Goal: Task Accomplishment & Management: Manage account settings

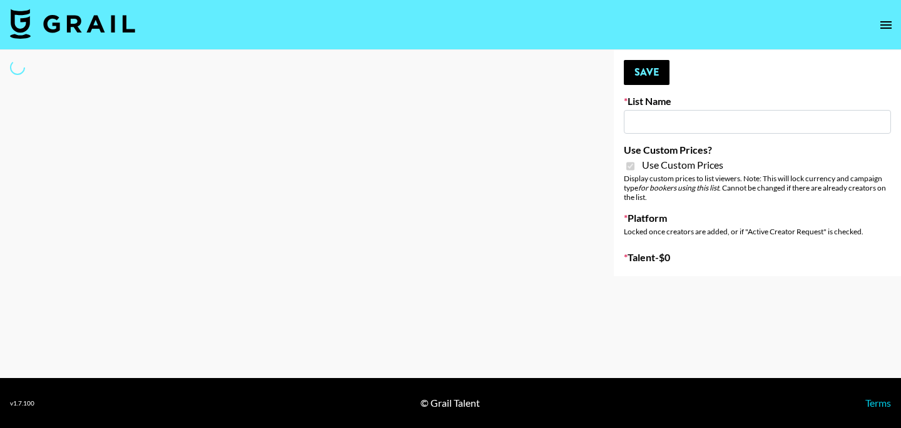
type input "Yoose ([DATE])"
checkbox input "true"
select select "Brand"
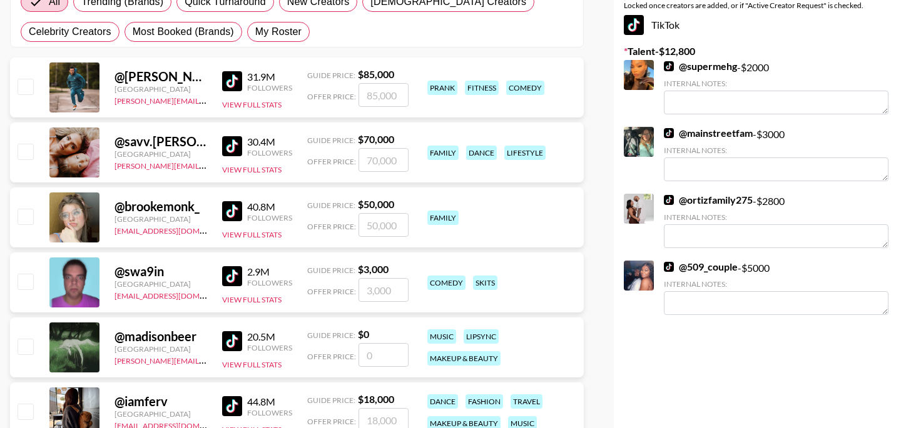
scroll to position [116, 0]
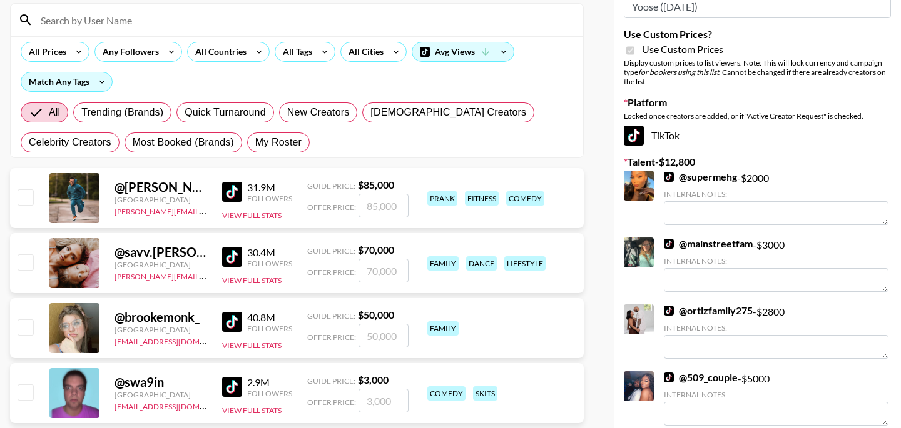
click at [134, 23] on input at bounding box center [304, 20] width 542 height 20
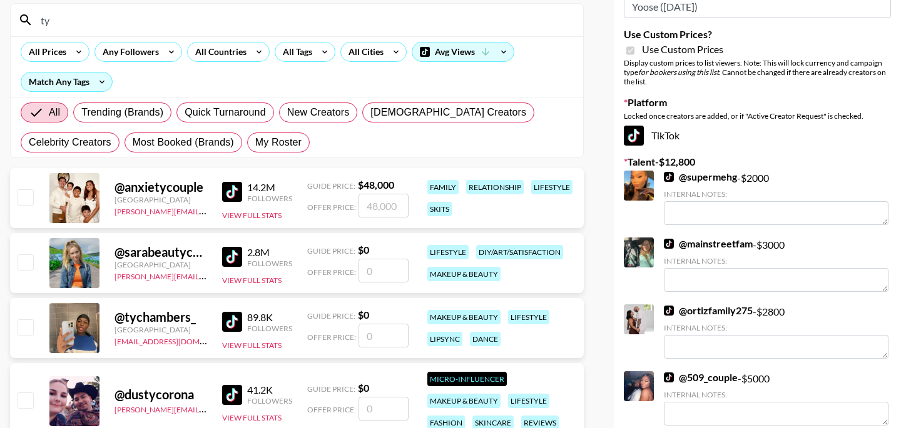
type input "t"
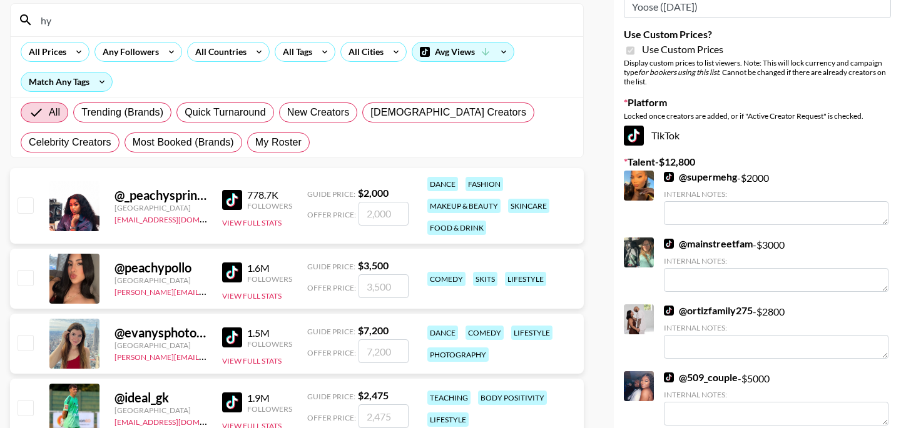
type input "h"
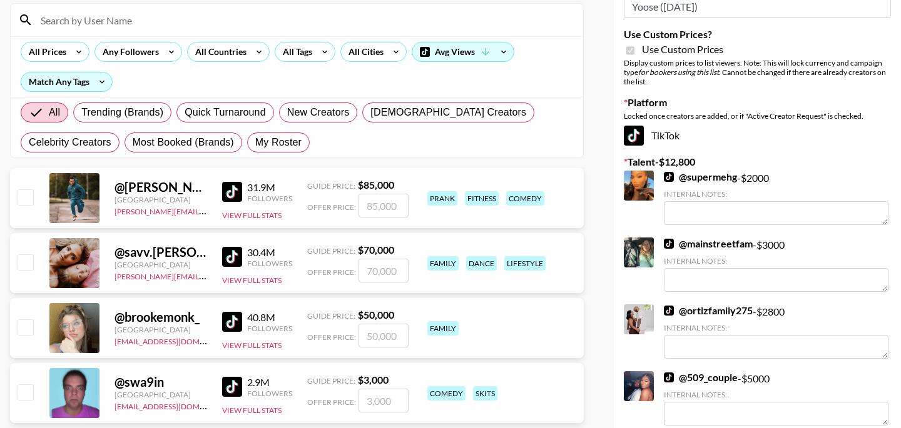
scroll to position [0, 0]
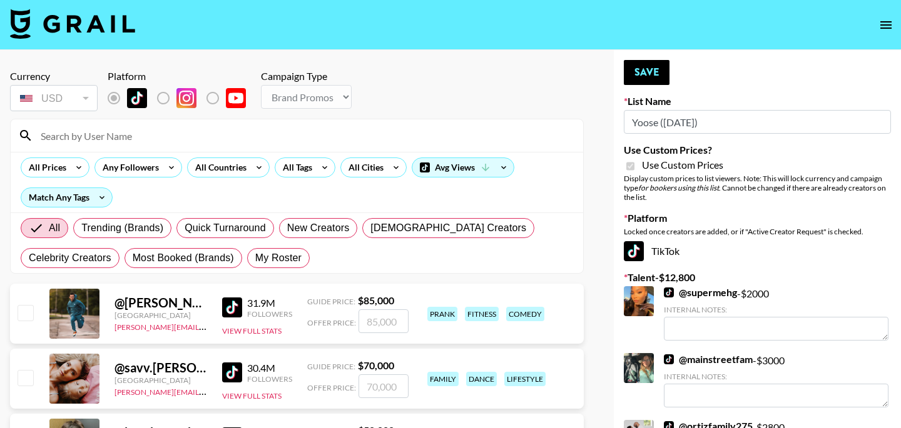
click at [879, 29] on icon "open drawer" at bounding box center [885, 25] width 15 height 15
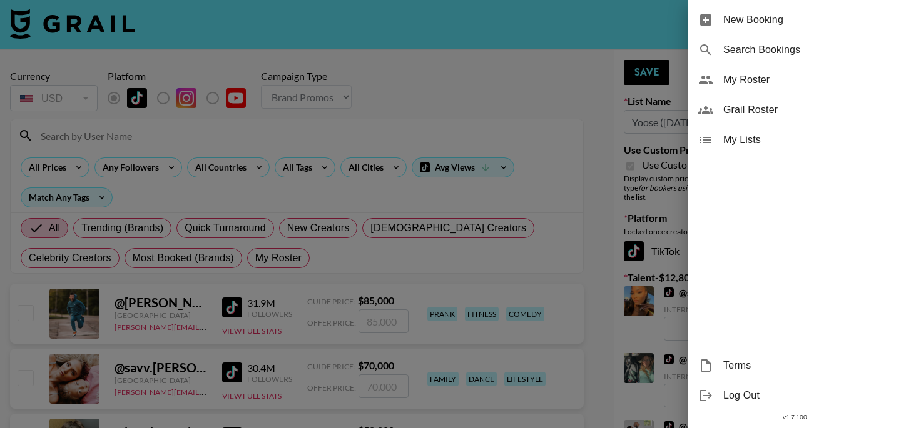
click at [740, 90] on div "My Roster" at bounding box center [794, 80] width 213 height 30
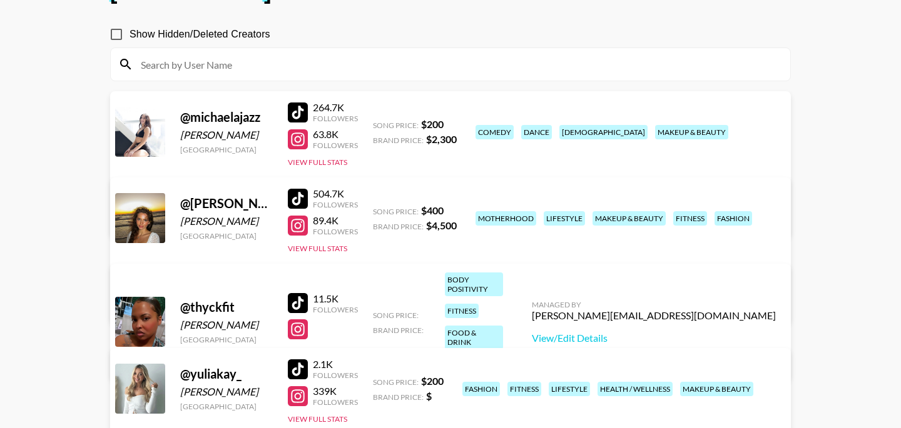
scroll to position [185, 0]
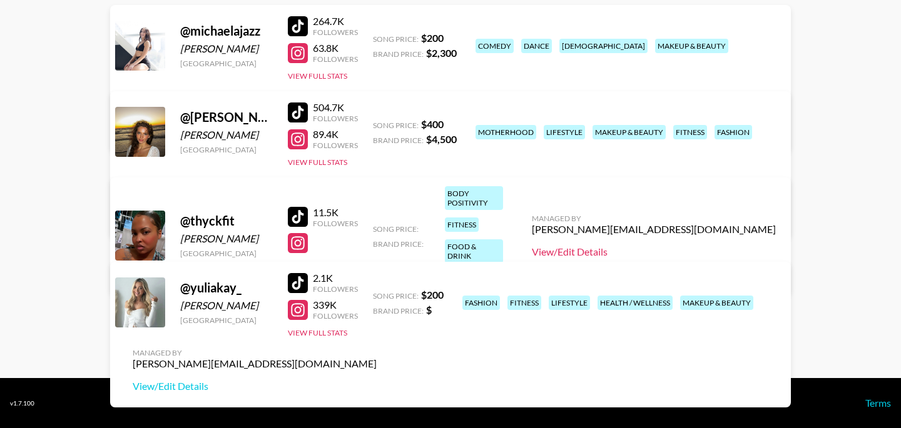
click at [680, 246] on link "View/Edit Details" at bounding box center [654, 252] width 244 height 13
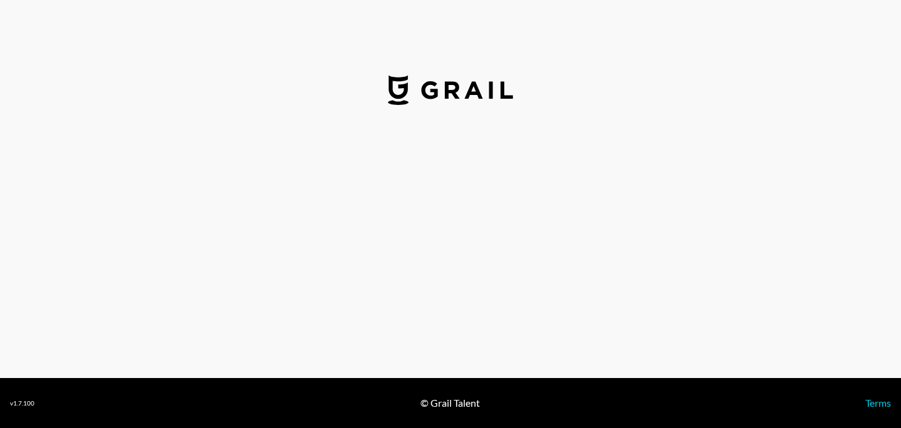
select select "USD"
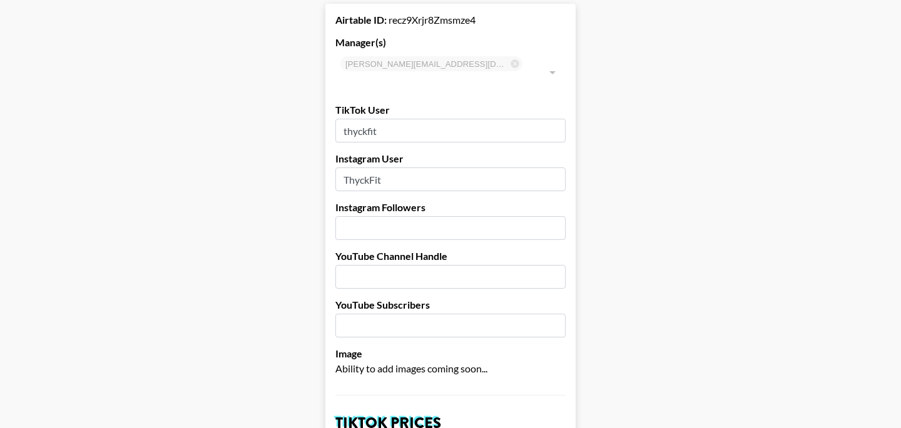
scroll to position [79, 0]
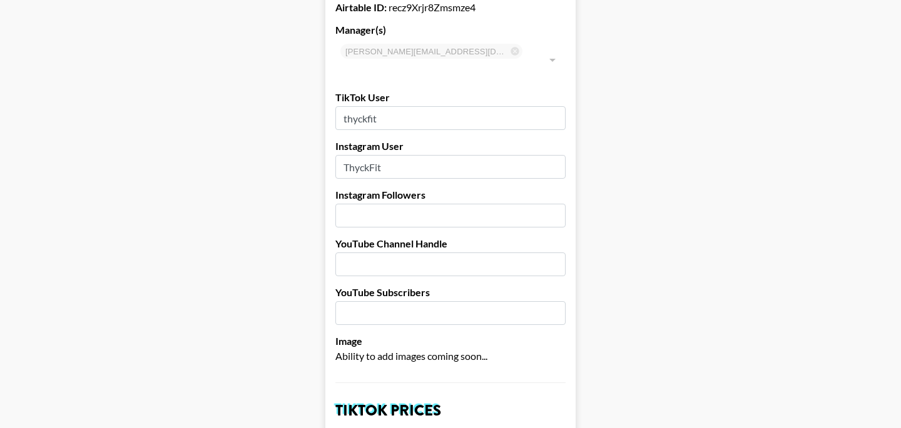
click at [445, 206] on input "number" at bounding box center [450, 216] width 230 height 24
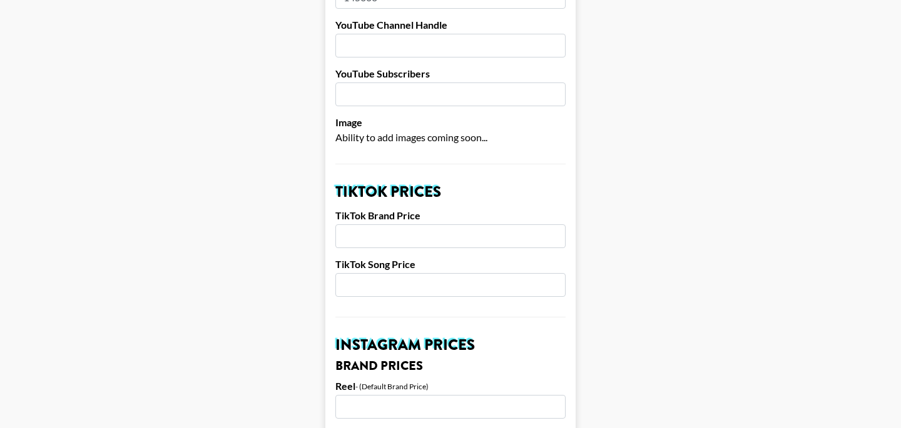
scroll to position [308, 0]
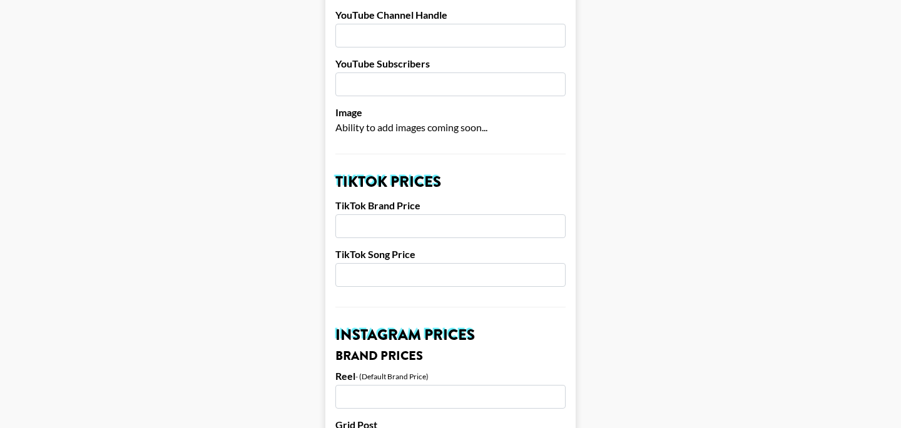
type input "145000"
click at [416, 214] on input "number" at bounding box center [450, 226] width 230 height 24
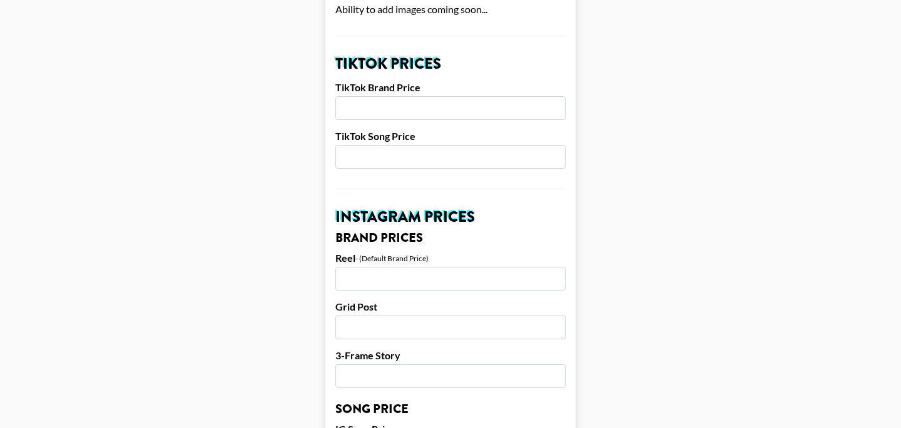
scroll to position [438, 0]
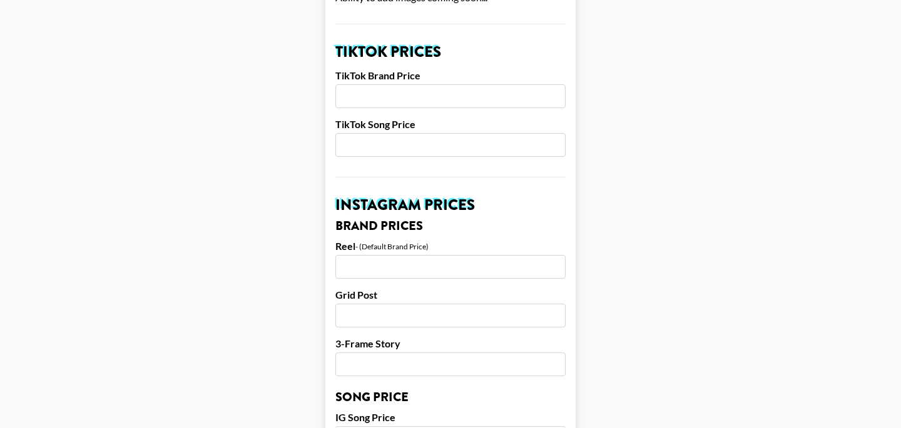
click at [406, 255] on input "number" at bounding box center [450, 267] width 230 height 24
type input "4000"
click at [404, 304] on input "number" at bounding box center [450, 316] width 230 height 24
type input "3200"
click at [397, 353] on input "number" at bounding box center [450, 365] width 230 height 24
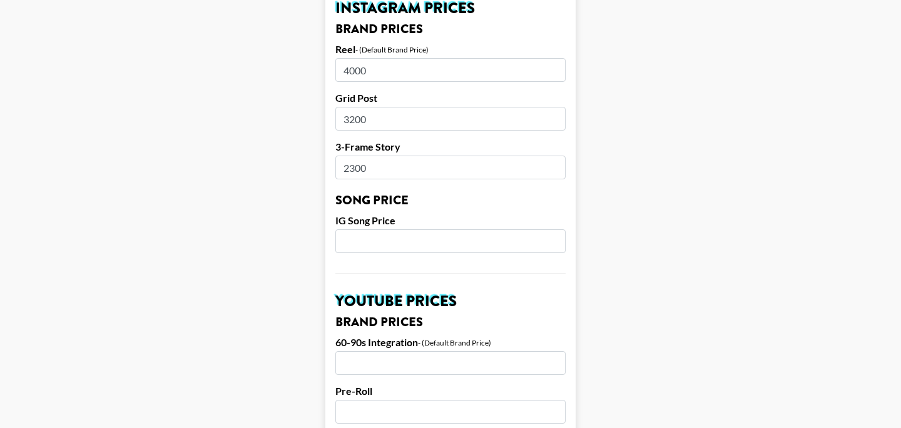
scroll to position [642, 0]
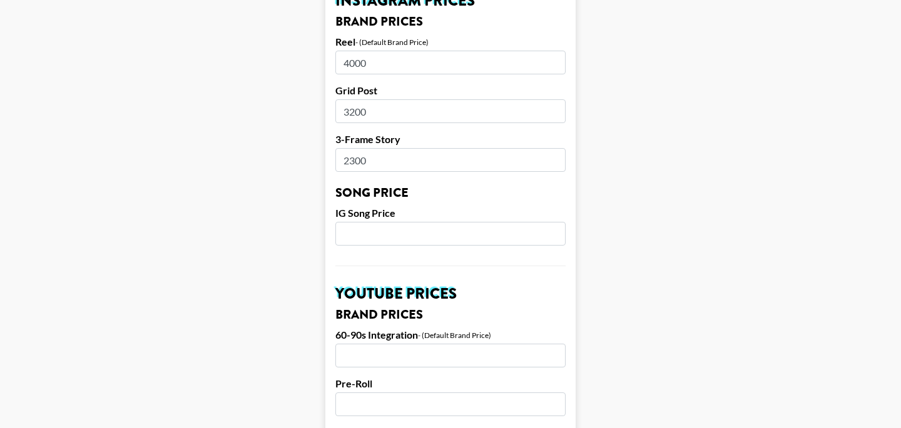
click at [355, 148] on input "2300" at bounding box center [450, 160] width 230 height 24
type input "2500"
click at [359, 222] on input "number" at bounding box center [450, 234] width 230 height 24
type input "200"
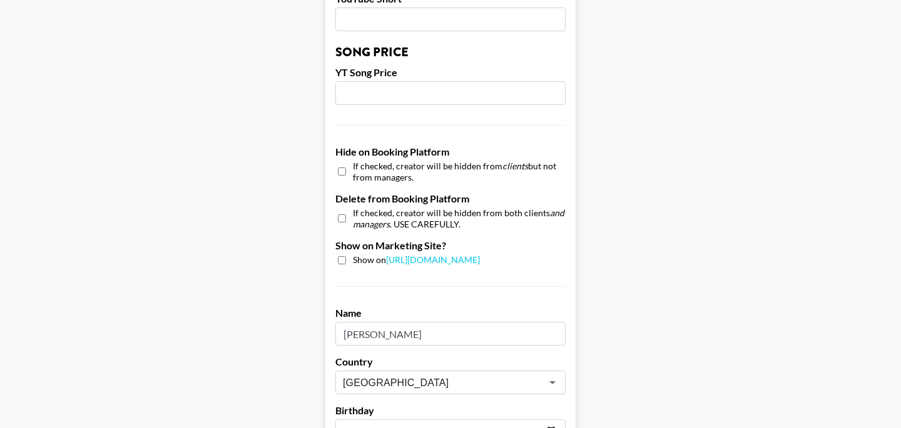
click at [338, 256] on input "checkbox" at bounding box center [342, 260] width 8 height 8
checkbox input "true"
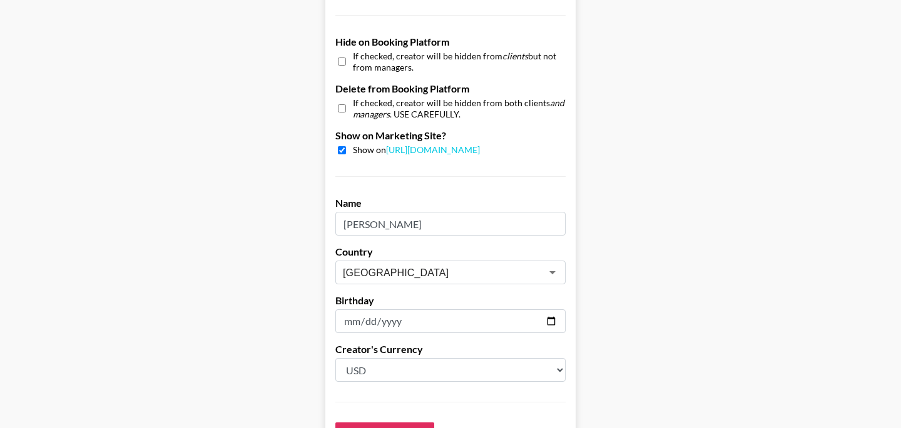
scroll to position [1268, 0]
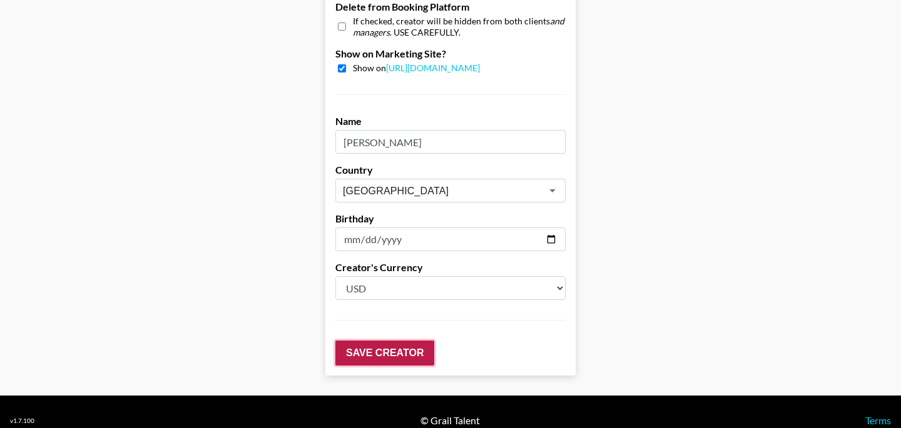
click at [375, 341] on input "Save Creator" at bounding box center [384, 353] width 99 height 25
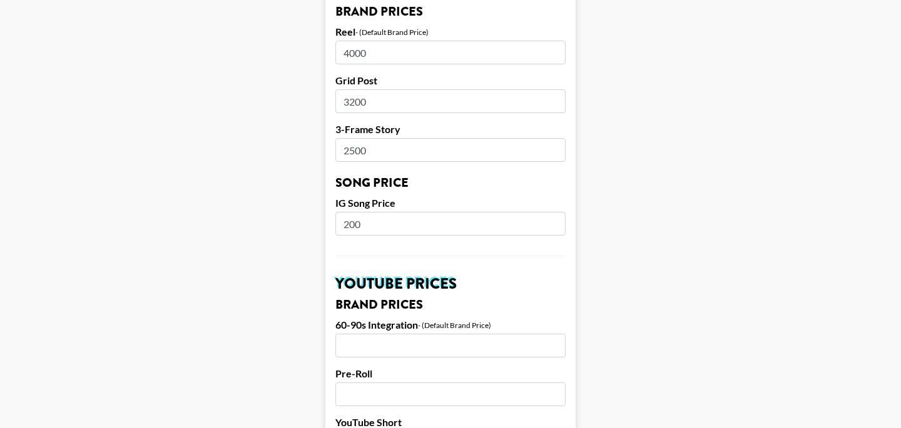
scroll to position [0, 0]
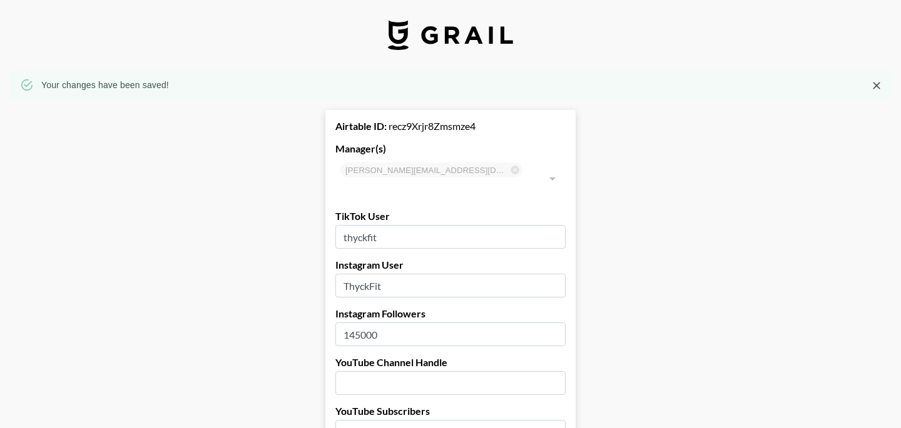
click at [877, 86] on icon "Close" at bounding box center [876, 86] width 8 height 8
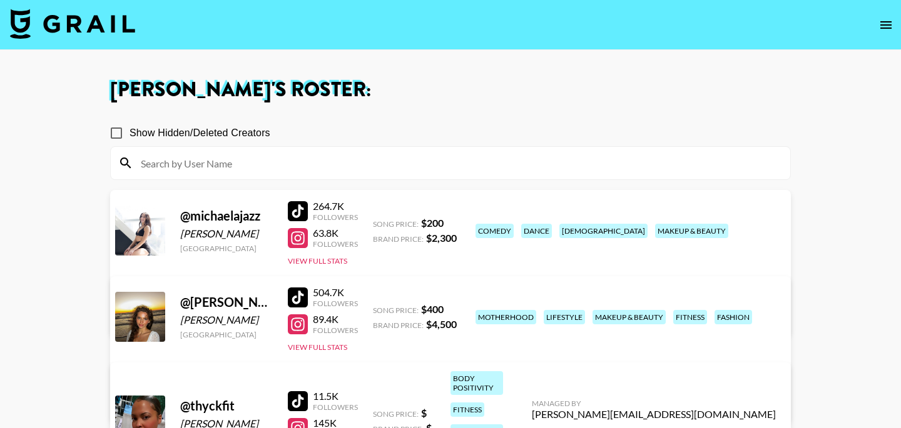
click at [894, 24] on button "open drawer" at bounding box center [885, 25] width 25 height 25
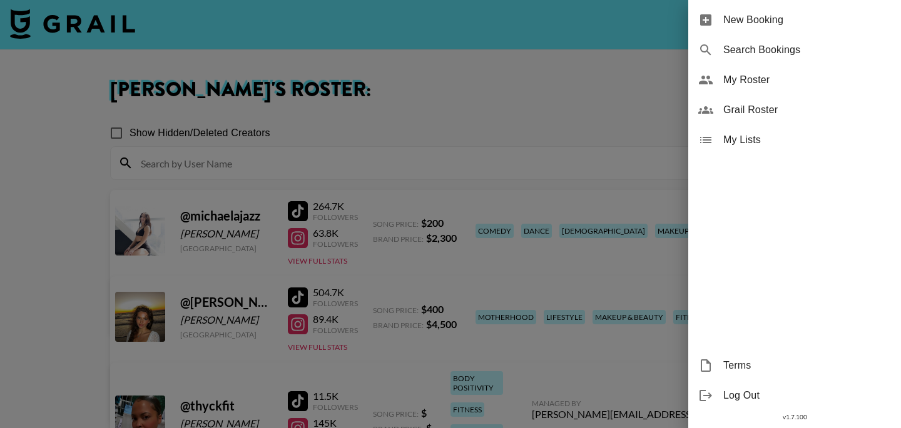
click at [497, 120] on div at bounding box center [450, 214] width 901 height 428
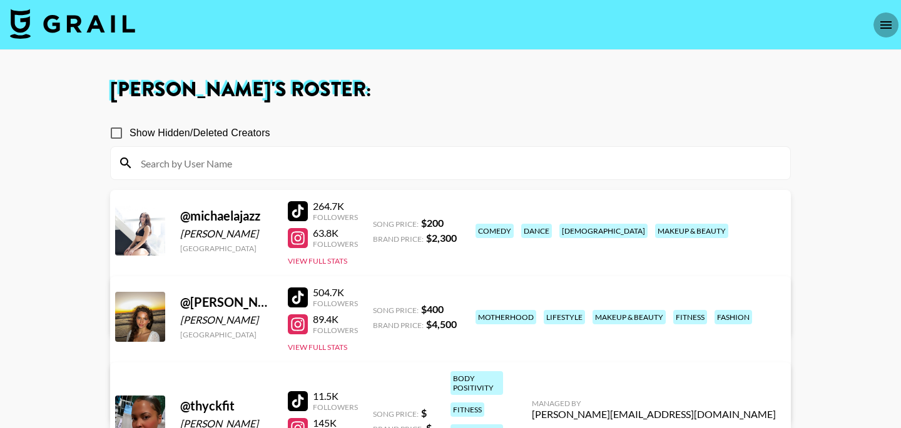
click at [887, 26] on icon "open drawer" at bounding box center [885, 25] width 15 height 15
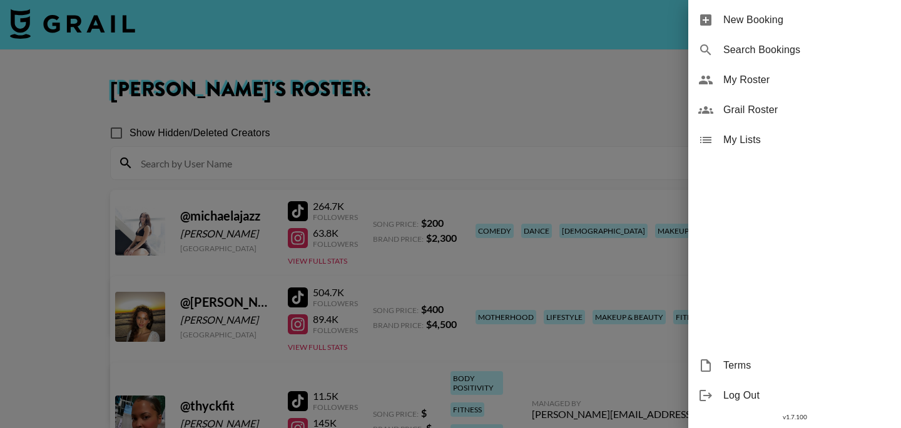
click at [801, 122] on div "Grail Roster" at bounding box center [794, 110] width 213 height 30
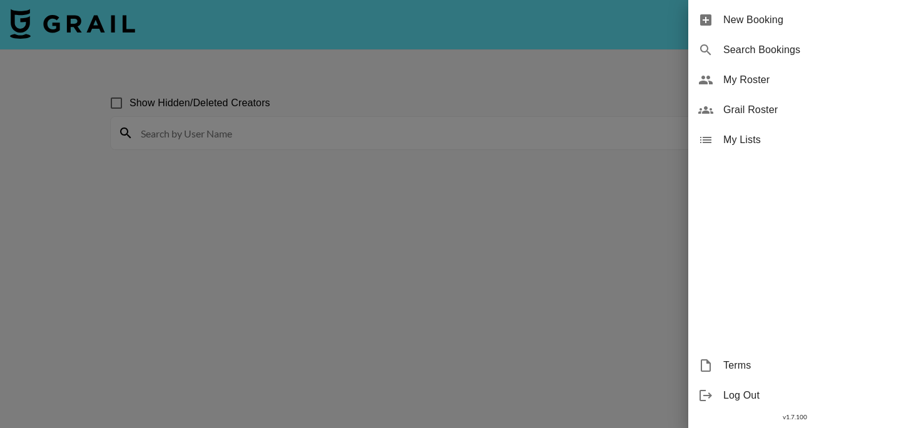
click at [454, 161] on div at bounding box center [450, 214] width 901 height 428
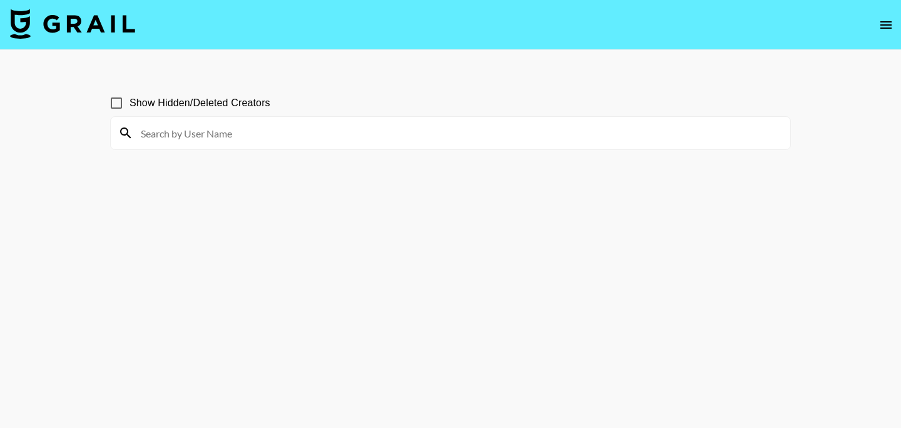
click at [414, 146] on div at bounding box center [450, 133] width 679 height 33
click at [401, 135] on input at bounding box center [457, 133] width 649 height 20
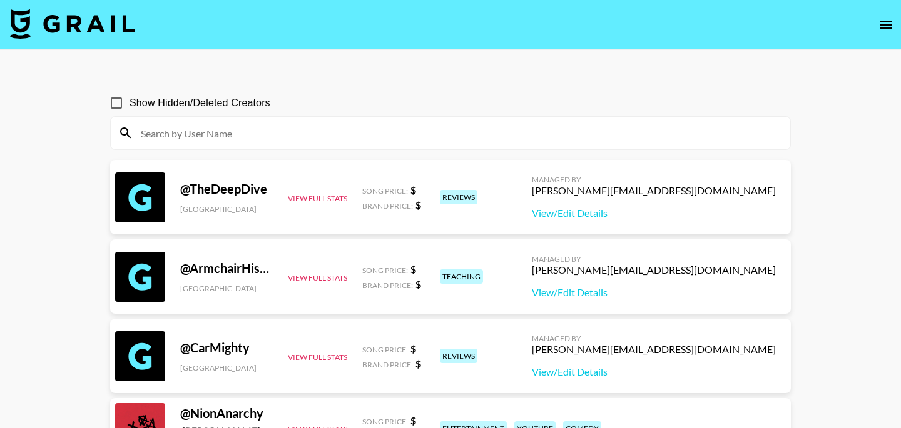
click at [420, 133] on input at bounding box center [457, 133] width 649 height 20
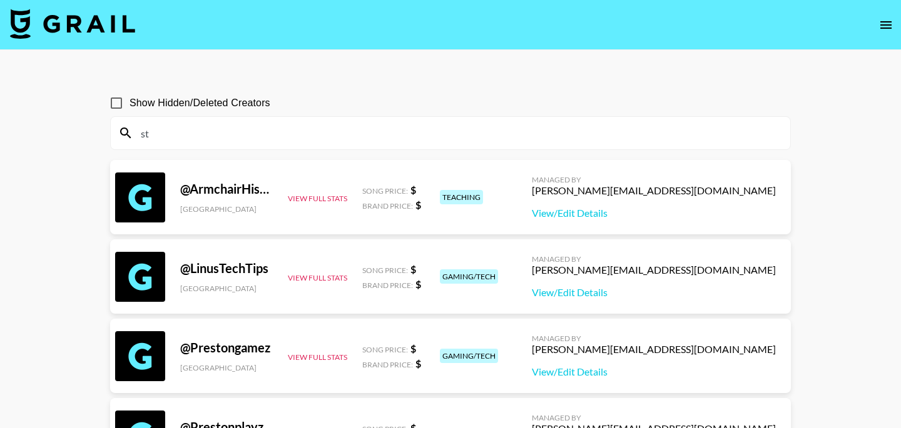
type input "s"
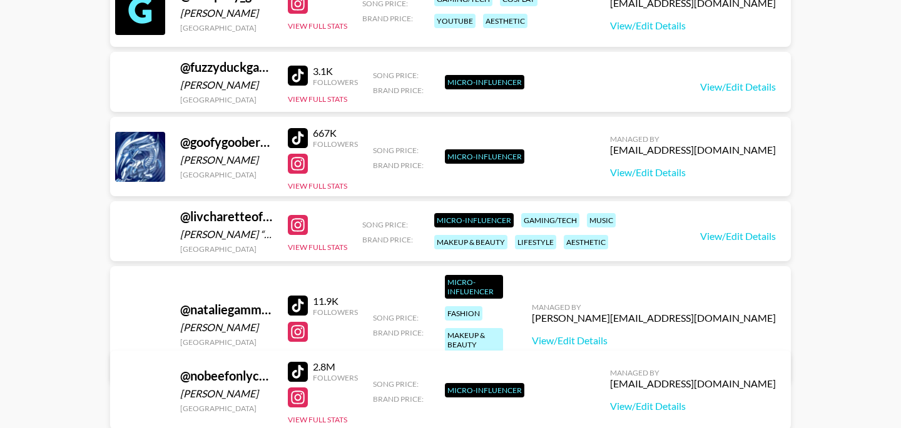
scroll to position [623, 0]
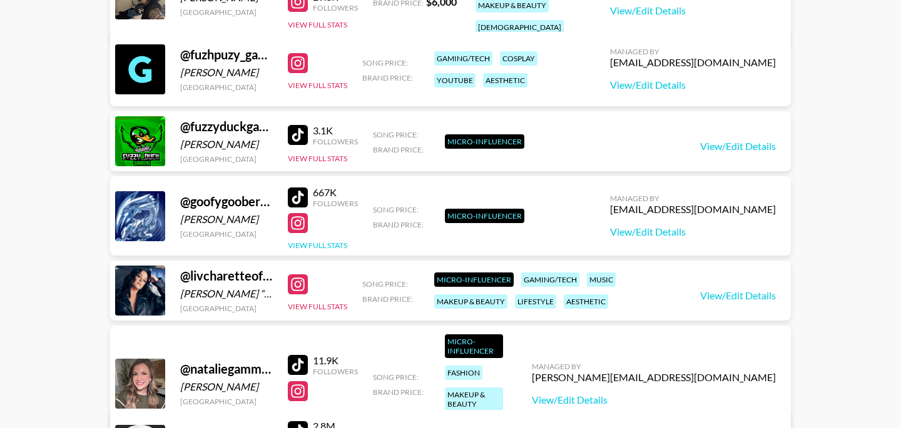
type input "gam"
click at [320, 246] on button "View Full Stats" at bounding box center [317, 245] width 59 height 9
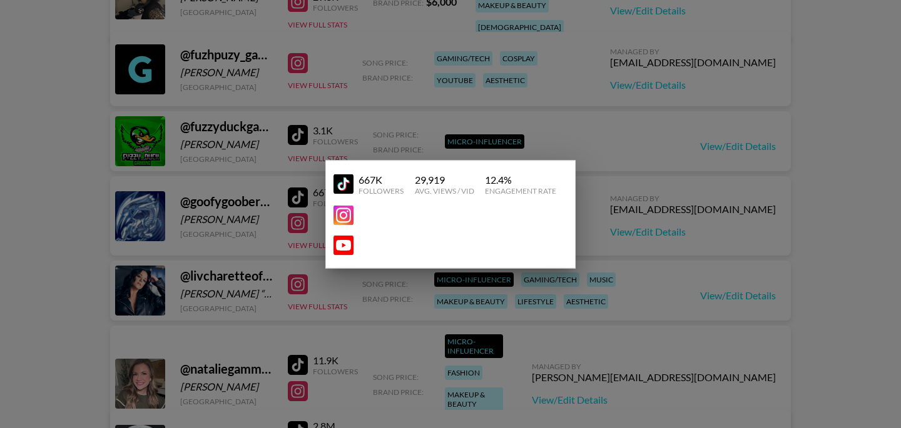
click at [370, 167] on div "667K Followers 29,919 Avg. Views / Vid 12.4 % Engagement Rate" at bounding box center [450, 214] width 250 height 108
click at [370, 173] on div "667K" at bounding box center [380, 179] width 45 height 13
click at [588, 203] on div at bounding box center [450, 214] width 901 height 428
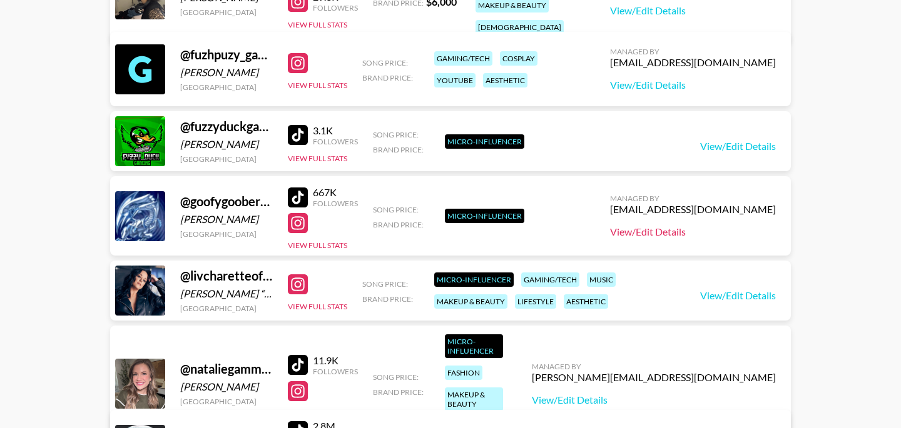
click at [675, 233] on link "View/Edit Details" at bounding box center [693, 232] width 166 height 13
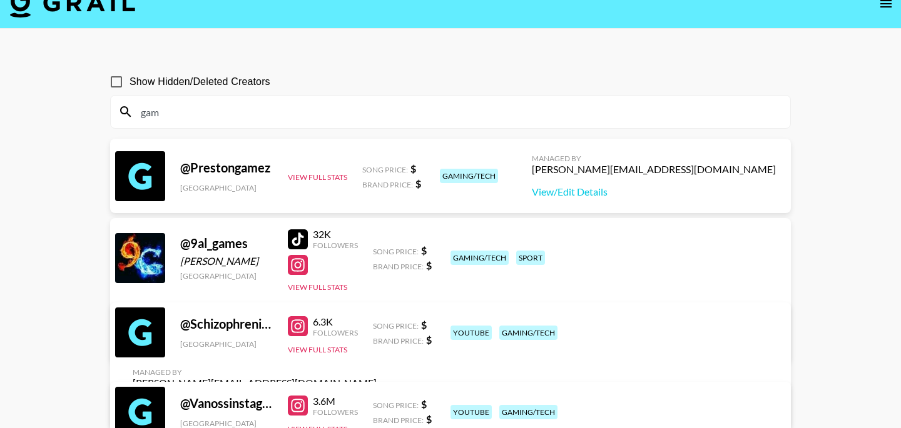
scroll to position [0, 0]
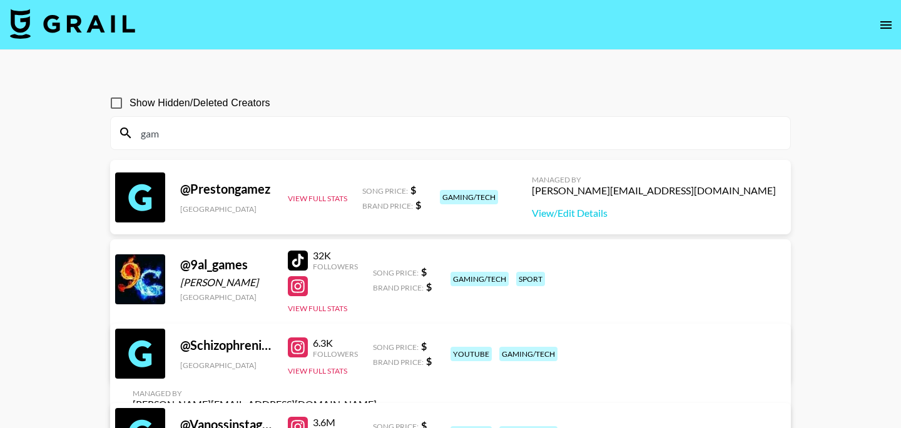
click at [261, 138] on input "gam" at bounding box center [457, 133] width 649 height 20
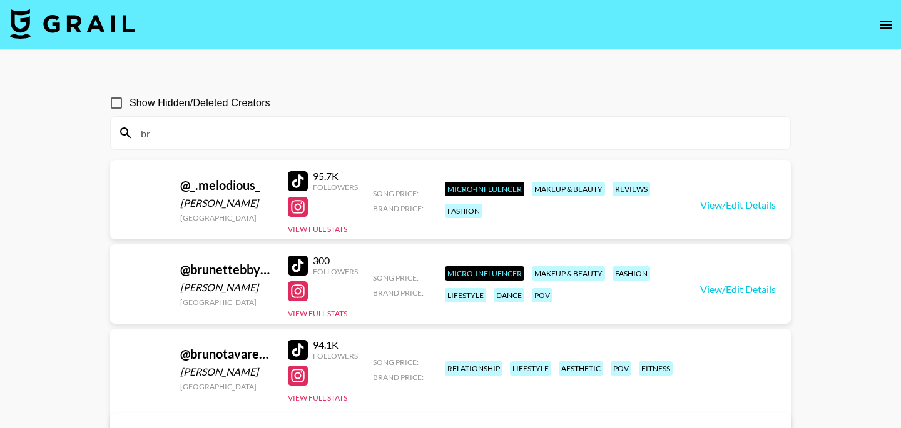
type input "b"
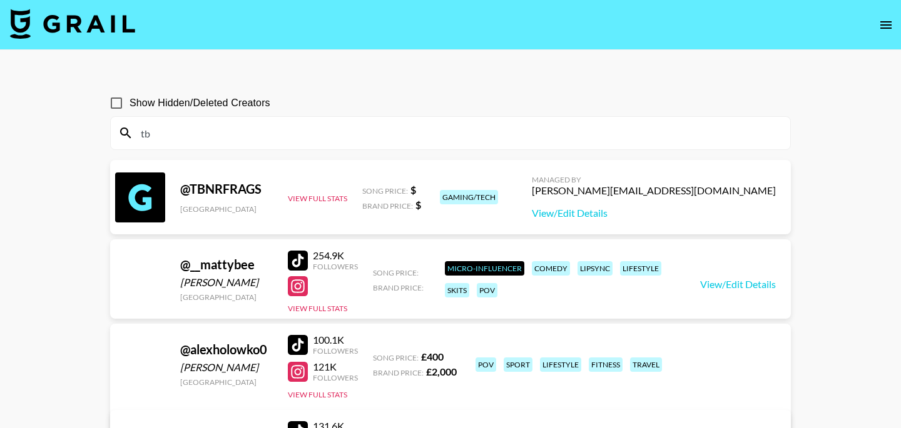
type input "t"
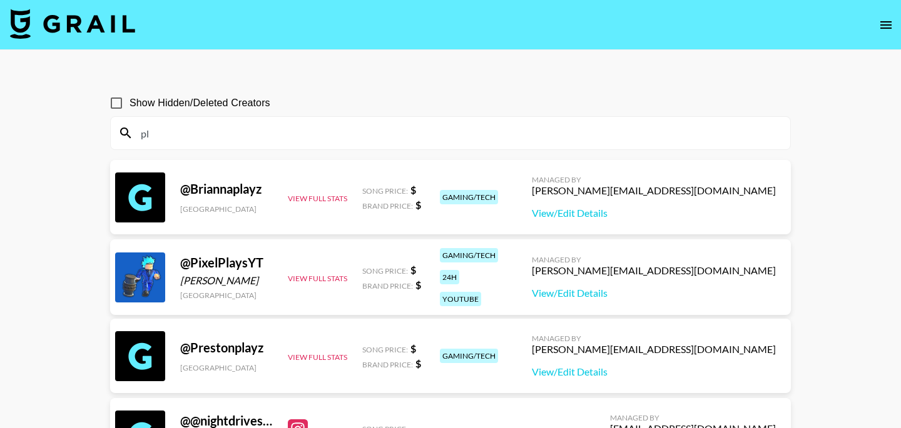
type input "p"
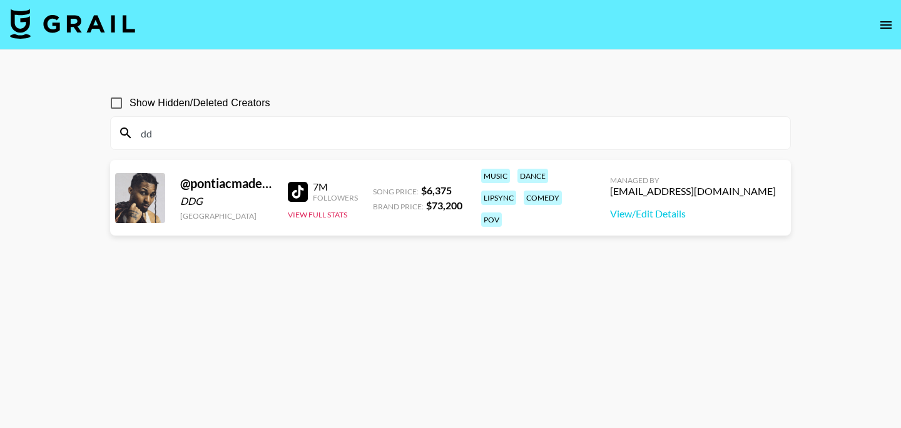
type input "d"
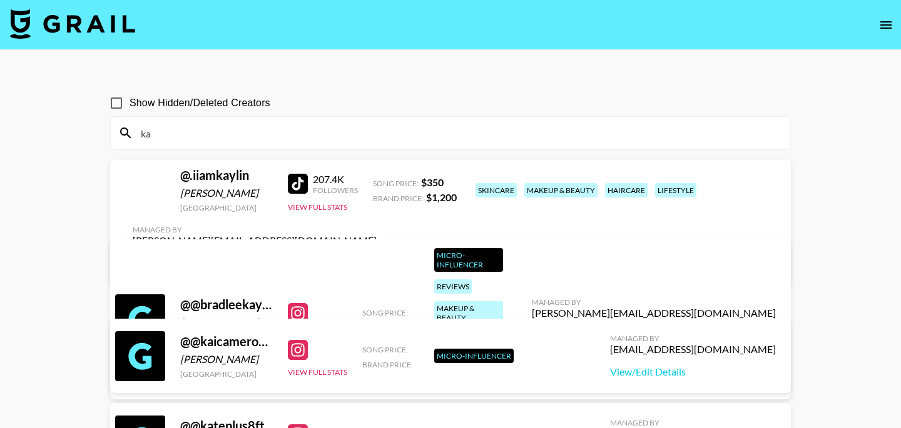
type input "k"
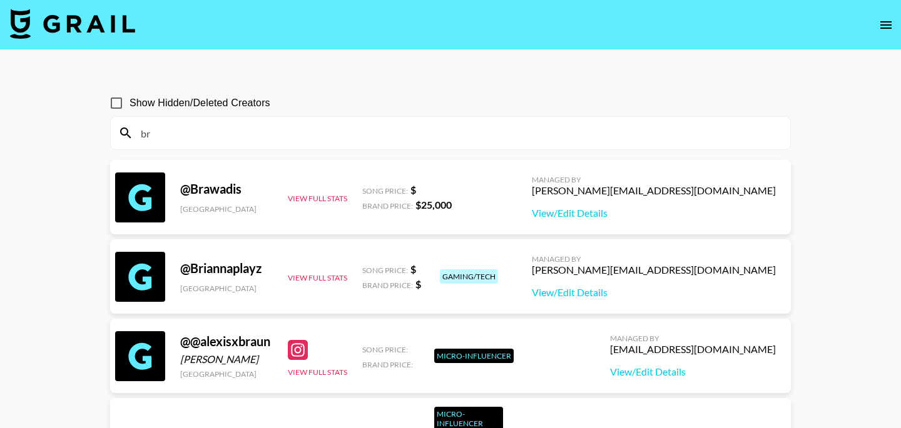
type input "b"
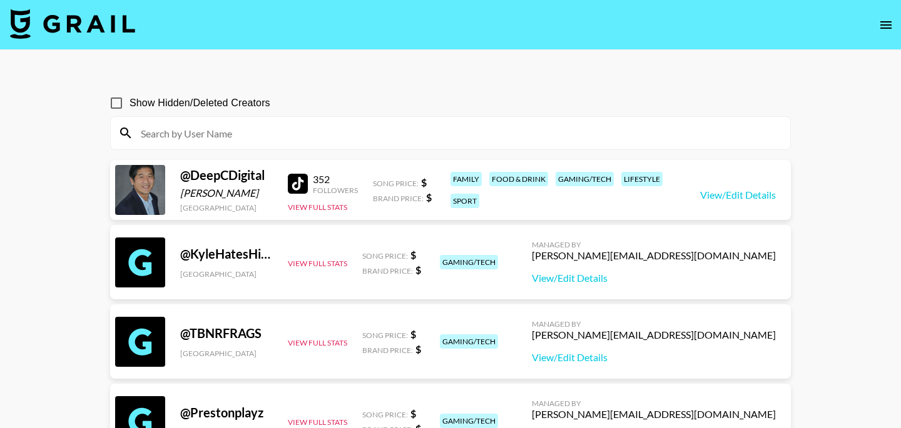
click at [428, 141] on input at bounding box center [457, 133] width 649 height 20
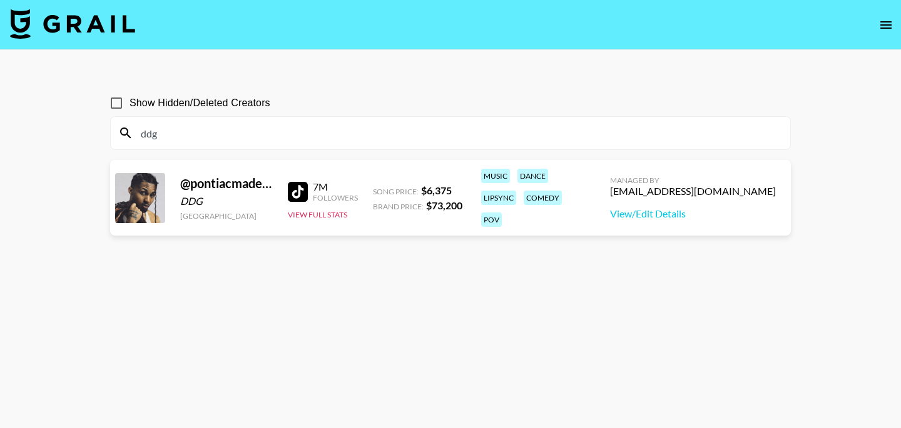
type input "ddg"
click at [435, 221] on div "@ pontiacmadeddg DDG United States 7M Followers View Full Stats Song Price: $ 6…" at bounding box center [450, 198] width 680 height 76
click at [338, 214] on button "View Full Stats" at bounding box center [317, 214] width 59 height 9
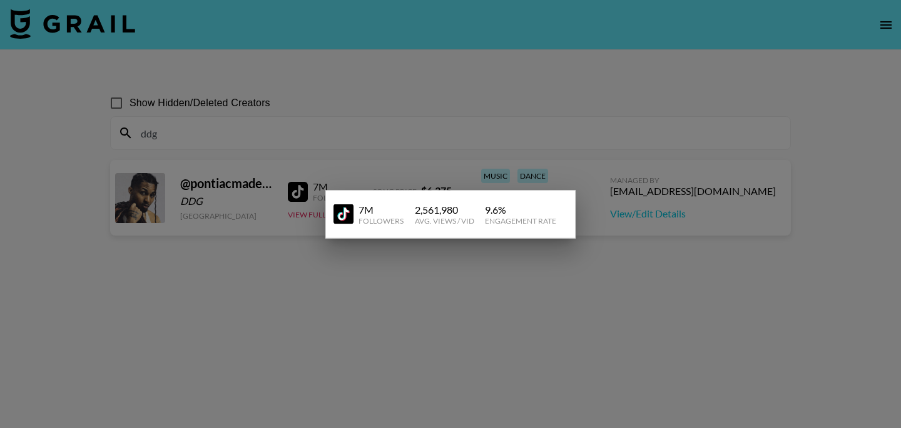
click at [307, 223] on div at bounding box center [450, 214] width 901 height 428
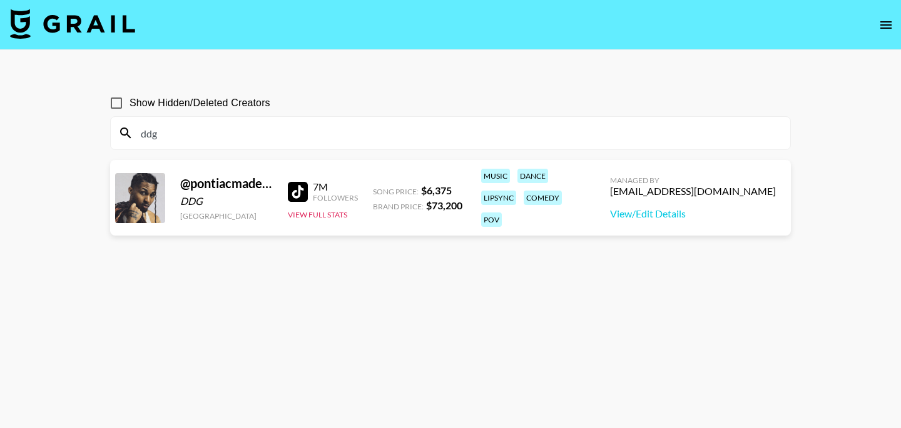
click at [308, 139] on input "ddg" at bounding box center [457, 133] width 649 height 20
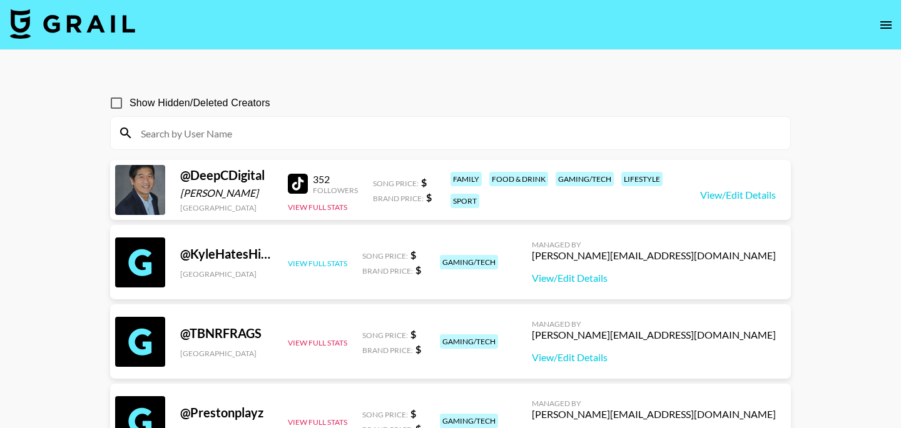
click at [338, 259] on button "View Full Stats" at bounding box center [317, 263] width 59 height 9
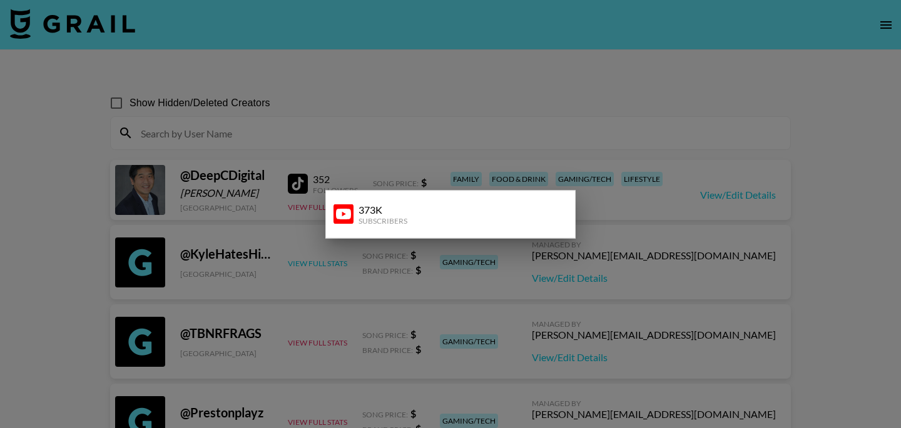
click at [338, 259] on div at bounding box center [450, 214] width 901 height 428
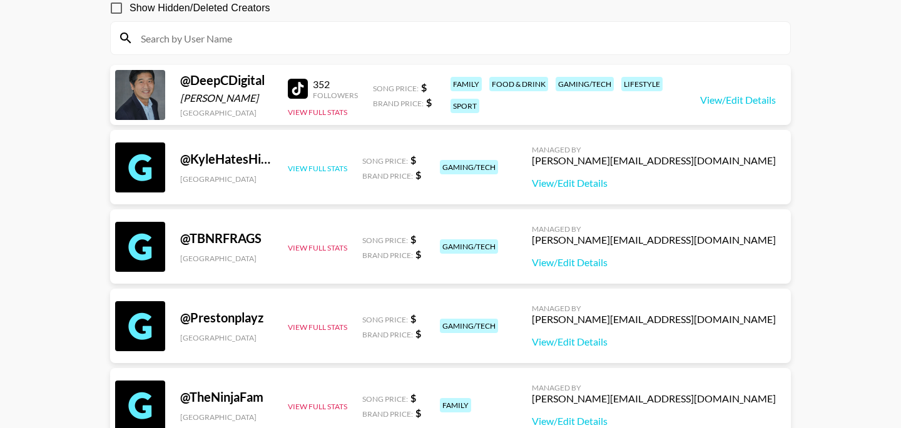
scroll to position [121, 0]
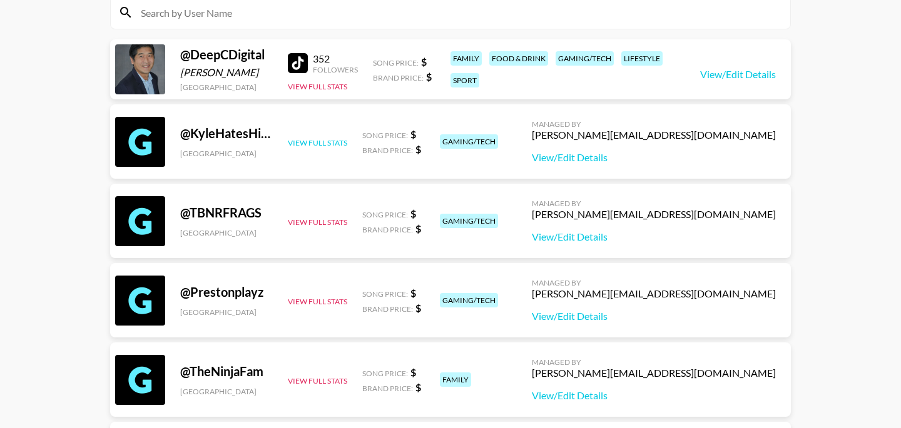
click at [335, 143] on button "View Full Stats" at bounding box center [317, 142] width 59 height 9
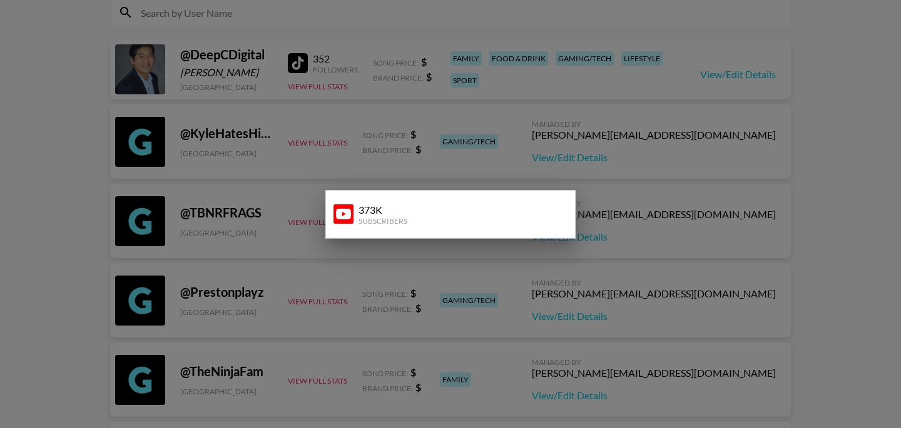
click at [317, 146] on div at bounding box center [450, 214] width 901 height 428
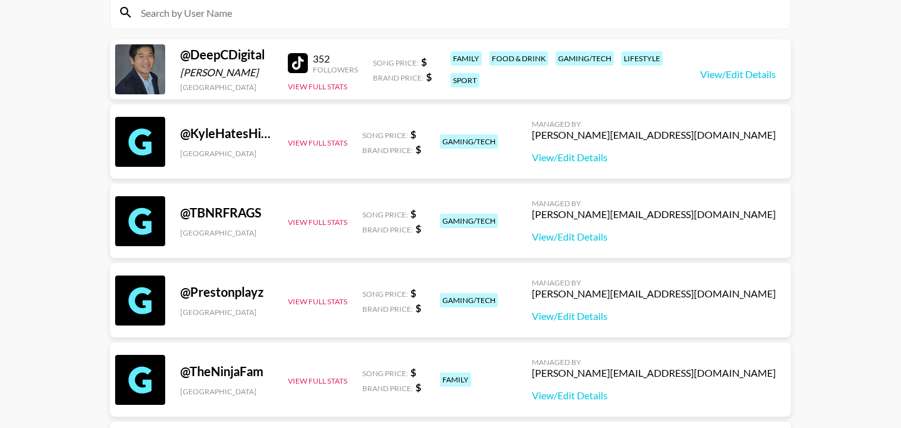
click at [264, 138] on div "@ KyleHatesHiking" at bounding box center [226, 134] width 93 height 16
click at [227, 141] on div "@ KyleHatesHiking" at bounding box center [226, 134] width 93 height 16
click at [227, 135] on div "@ KyleHatesHiking" at bounding box center [226, 134] width 93 height 16
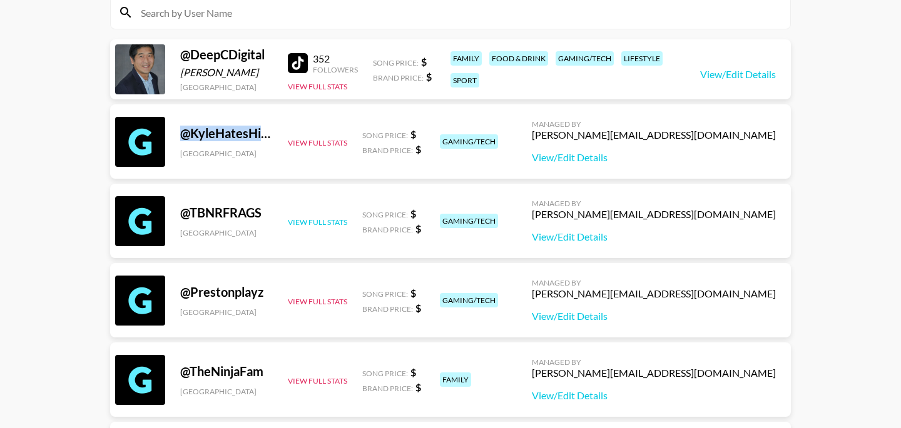
click at [330, 223] on button "View Full Stats" at bounding box center [317, 222] width 59 height 9
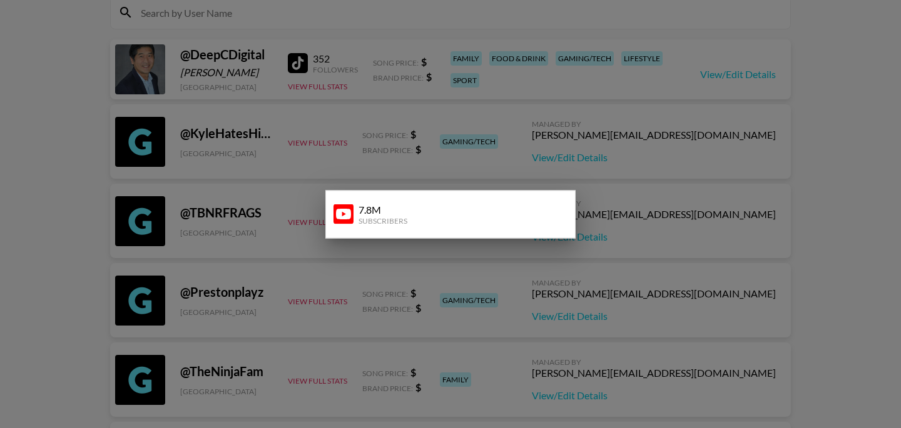
click at [276, 209] on div at bounding box center [450, 214] width 901 height 428
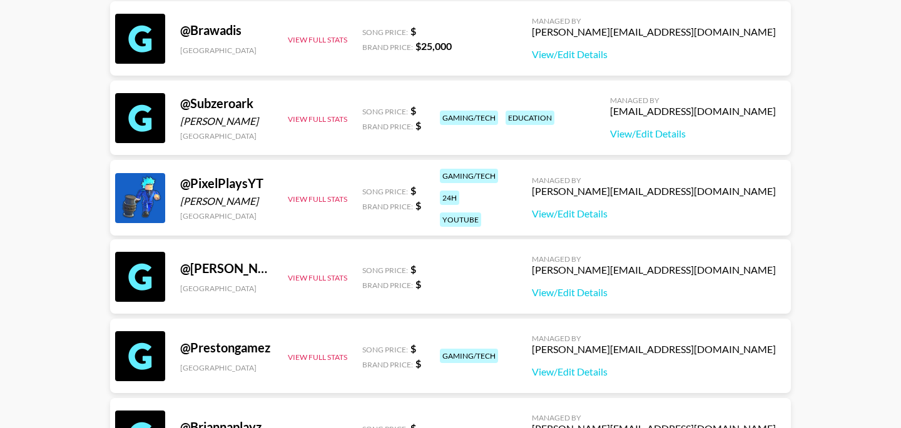
scroll to position [543, 0]
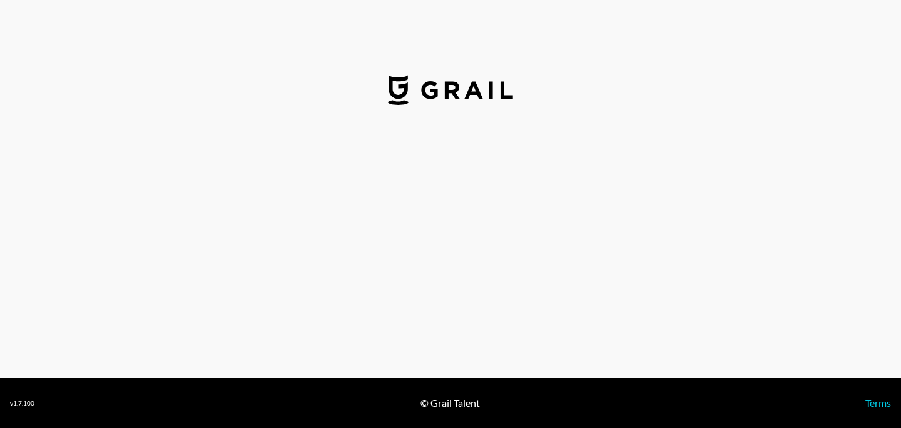
select select "USD"
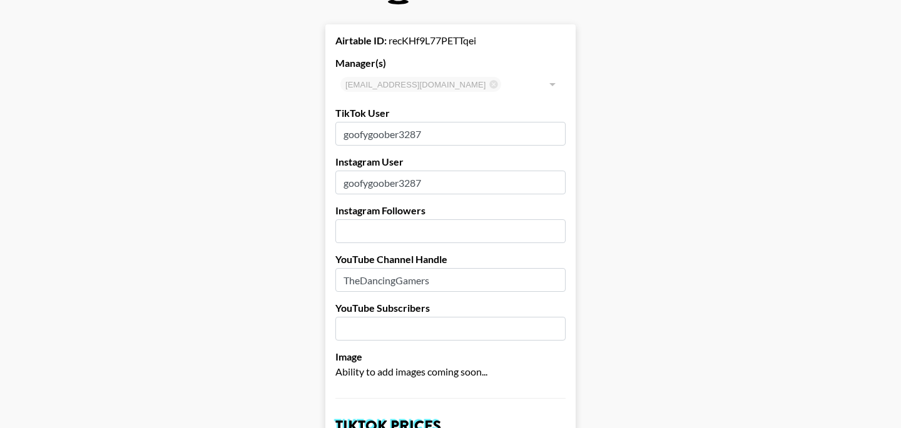
scroll to position [53, 0]
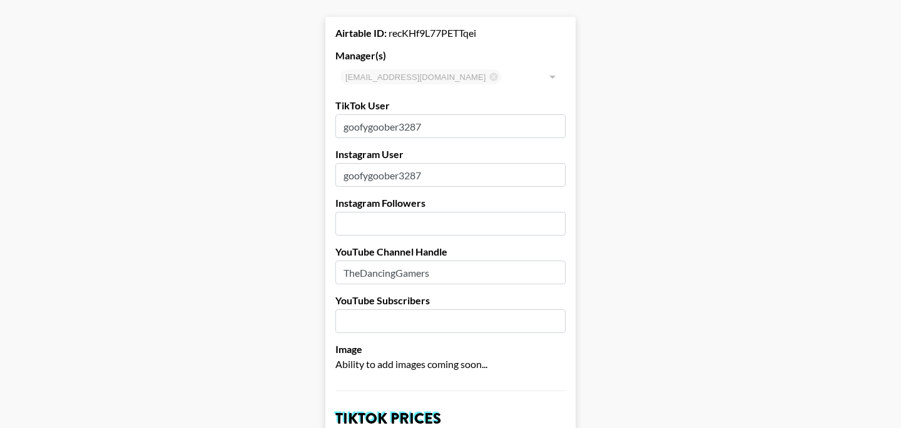
click at [453, 126] on input "goofygoober3287" at bounding box center [450, 126] width 230 height 24
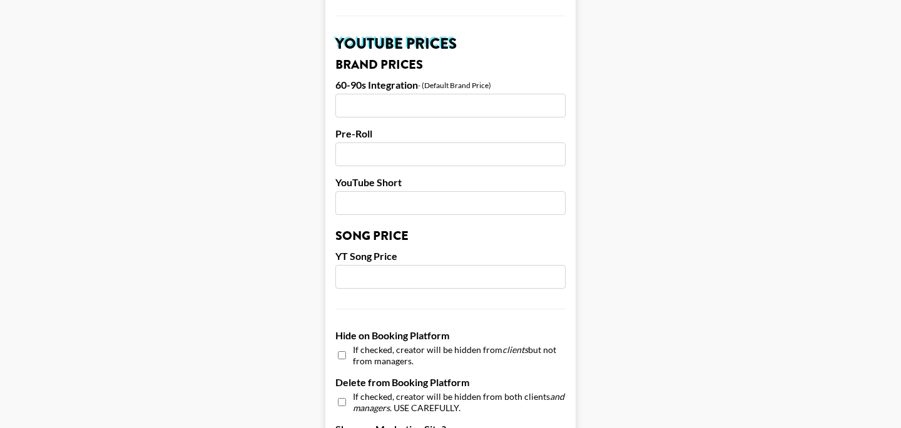
scroll to position [1268, 0]
